Goal: Information Seeking & Learning: Find specific fact

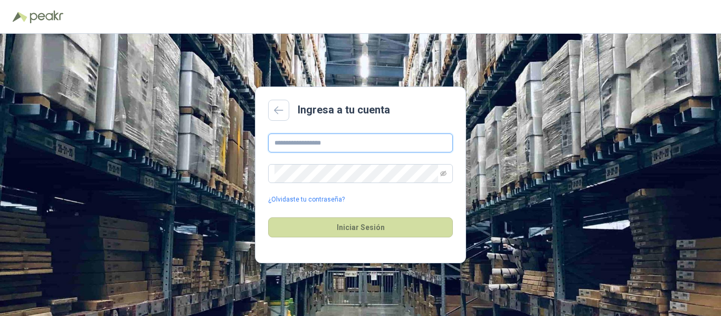
click at [302, 139] on input "text" at bounding box center [360, 143] width 185 height 19
type input "**********"
click at [444, 180] on span at bounding box center [443, 174] width 6 height 18
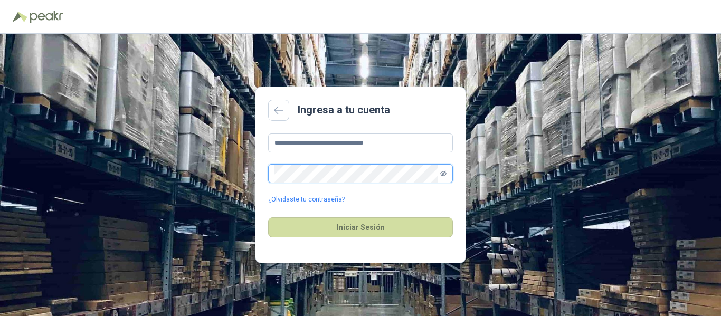
click at [445, 176] on icon "eye-invisible" at bounding box center [443, 173] width 6 height 6
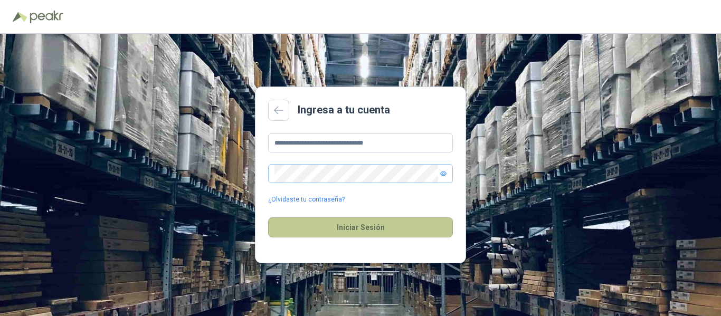
click at [318, 225] on button "Iniciar Sesión" at bounding box center [360, 227] width 185 height 20
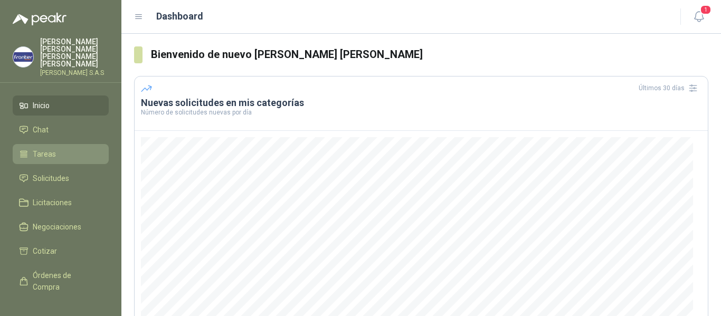
scroll to position [15, 0]
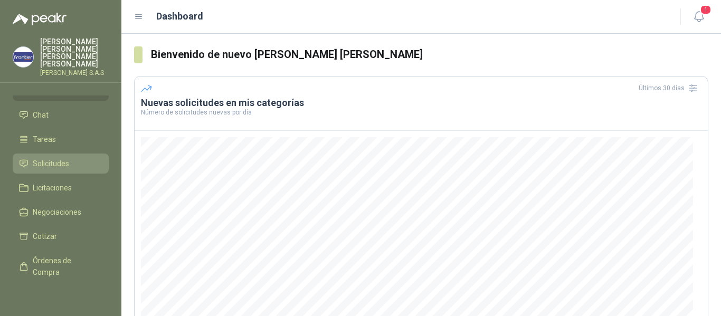
click at [43, 156] on link "Solicitudes" at bounding box center [61, 164] width 96 height 20
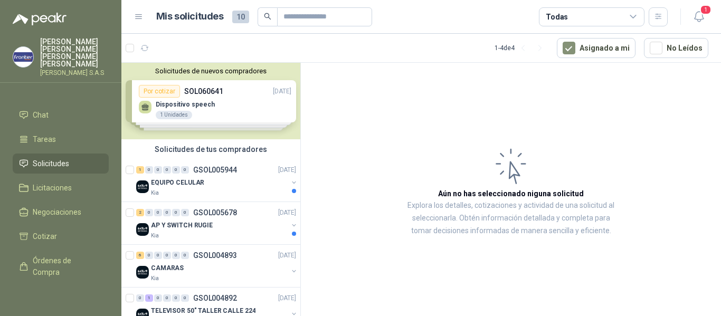
scroll to position [25, 0]
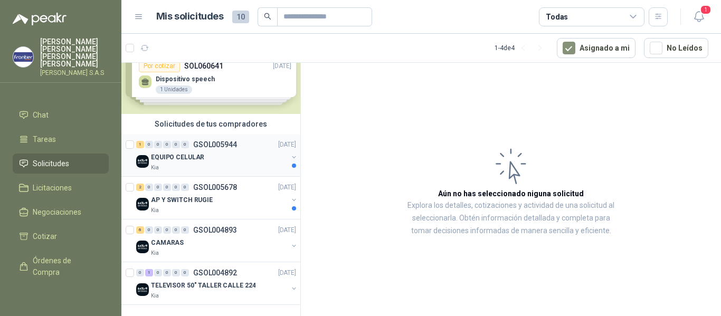
click at [220, 151] on div "EQUIPO CELULAR" at bounding box center [219, 157] width 137 height 13
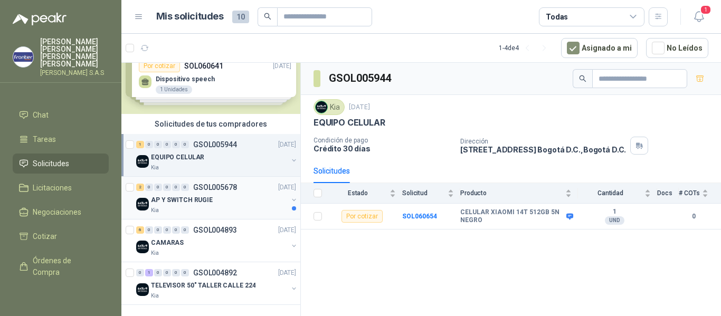
click at [211, 210] on div "Kia" at bounding box center [219, 210] width 137 height 8
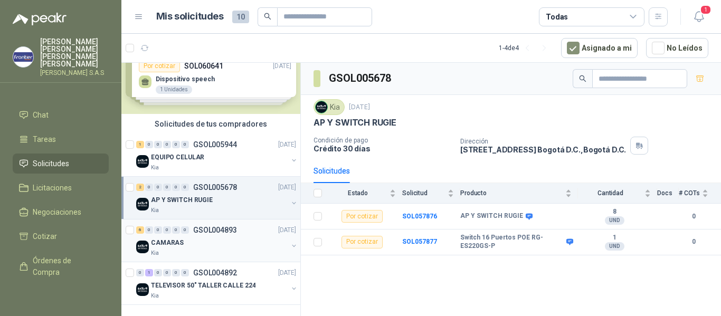
click at [231, 259] on div "6 0 0 0 0 0 GSOL004893 [DATE] CAMARAS Kia" at bounding box center [210, 241] width 179 height 43
click at [217, 286] on p "TELEVISOR 50" TALLER CALLE 224" at bounding box center [203, 286] width 104 height 10
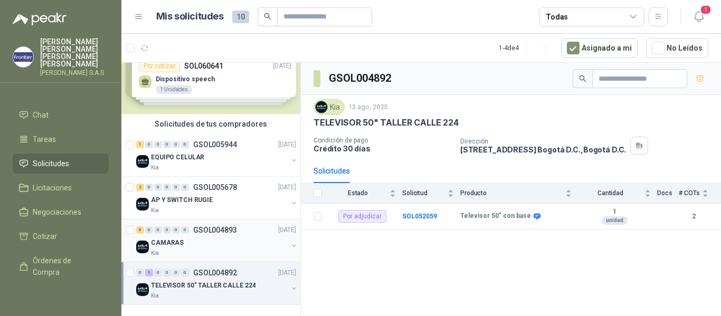
click at [201, 236] on div "6 0 0 0 0 0 GSOL004893 [DATE]" at bounding box center [217, 230] width 162 height 13
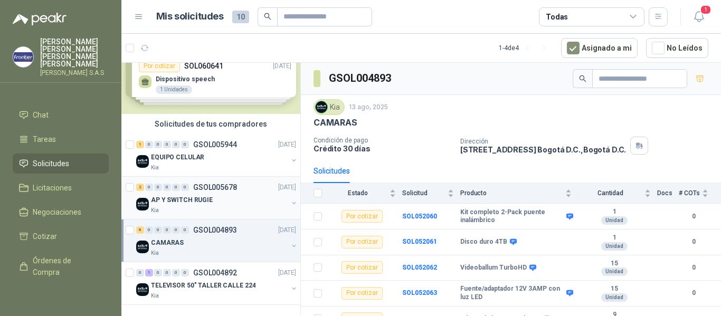
click at [231, 189] on p "GSOL005678" at bounding box center [215, 187] width 44 height 7
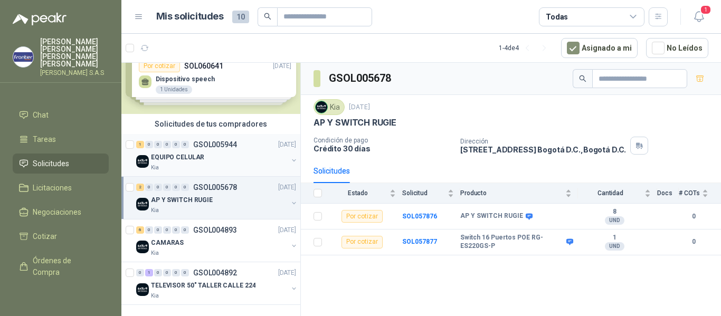
click at [204, 144] on p "GSOL005944" at bounding box center [215, 144] width 44 height 7
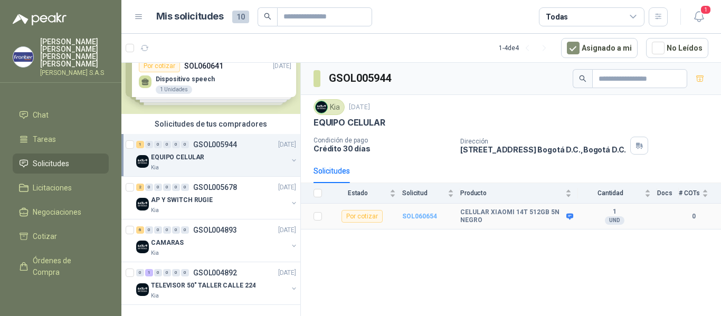
click at [421, 217] on b "SOL060654" at bounding box center [419, 216] width 35 height 7
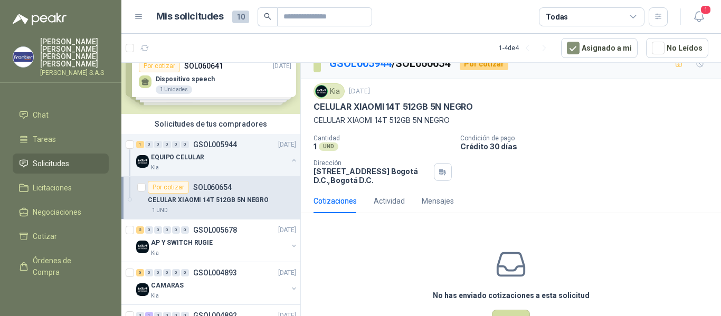
scroll to position [14, 0]
drag, startPoint x: 348, startPoint y: 119, endPoint x: 389, endPoint y: 119, distance: 41.7
click at [389, 119] on p "CELULAR XIAOMI 14T 512GB 5N NEGRO" at bounding box center [510, 120] width 395 height 12
copy p "XIAOMI 14T"
